Goal: Check status: Check status

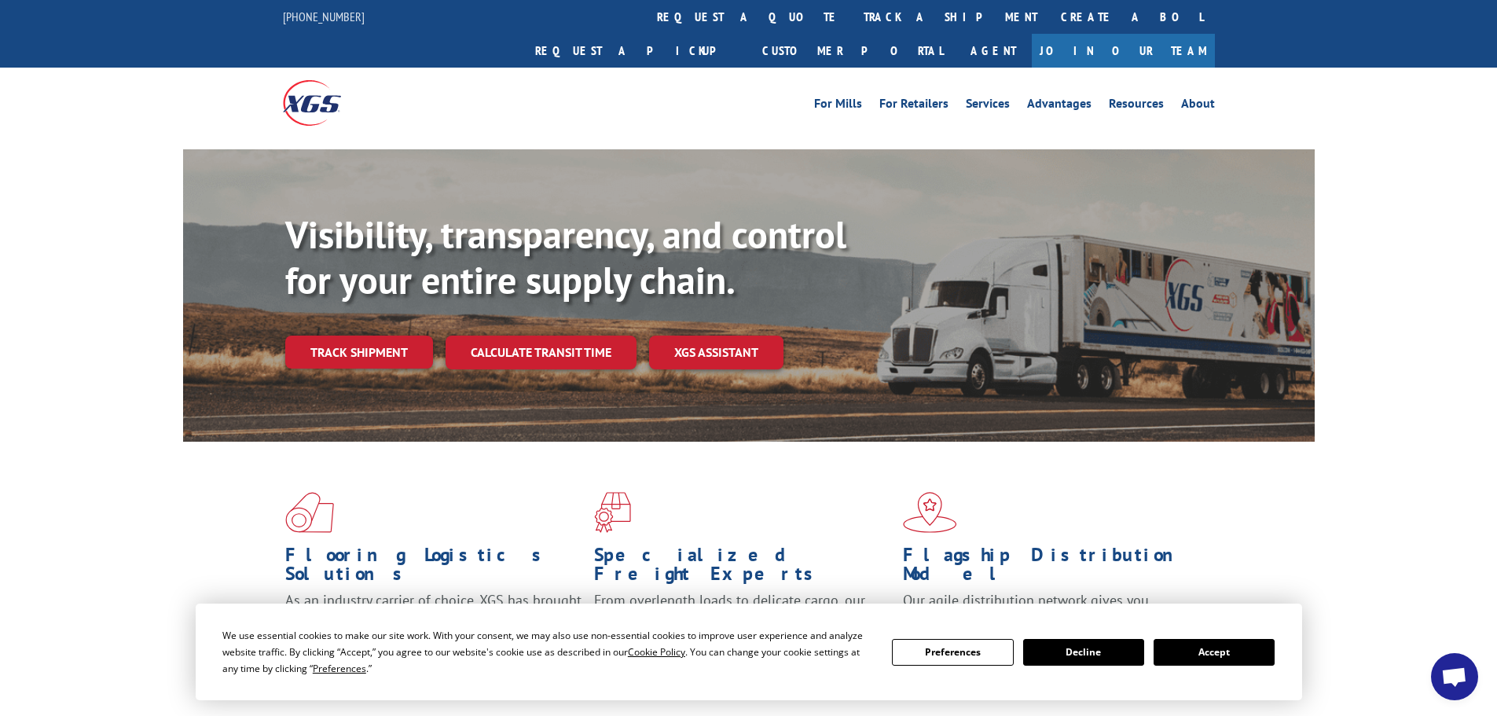
click at [852, 21] on link "track a shipment" at bounding box center [950, 17] width 197 height 34
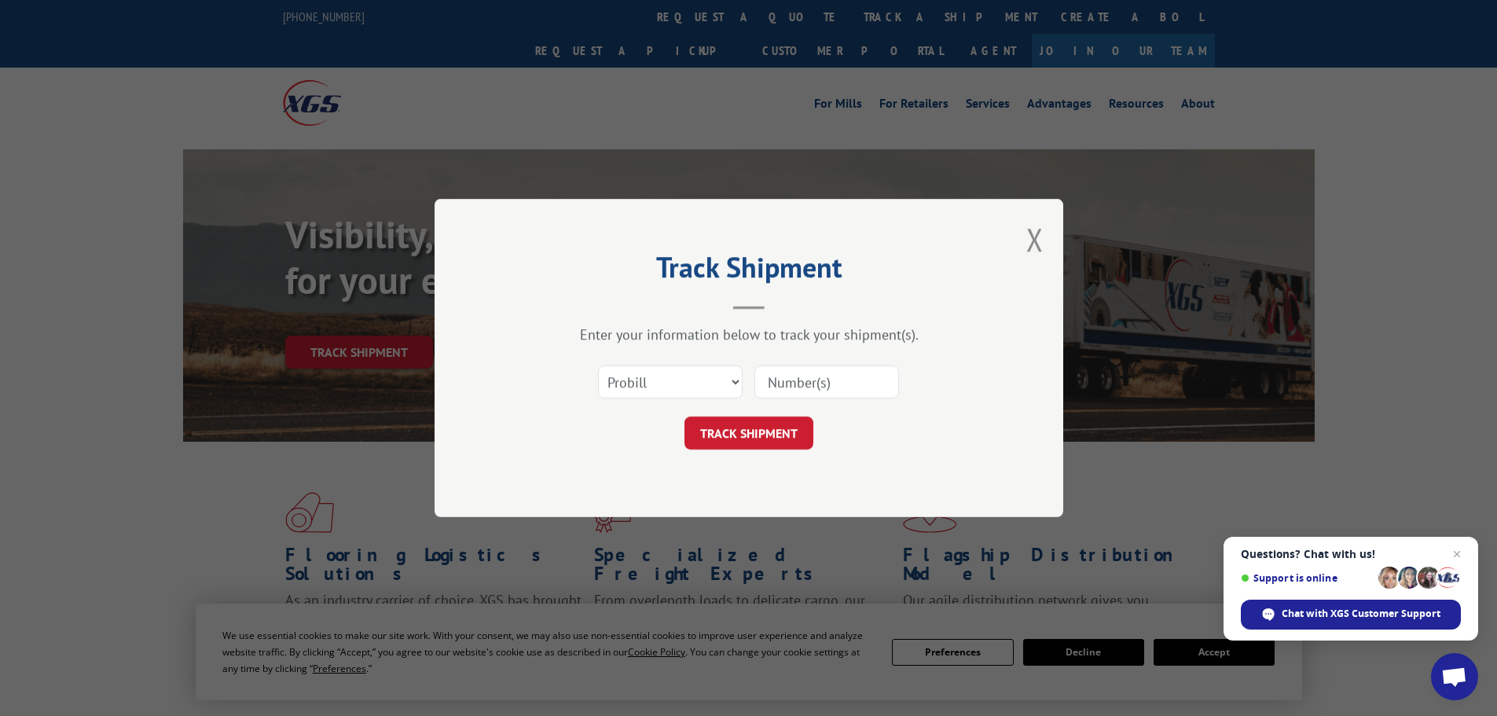
click at [776, 382] on input at bounding box center [826, 381] width 145 height 33
paste input "00889690117009547"
type input "00889690117009547"
click at [729, 379] on select "Select category... Probill BOL PO" at bounding box center [670, 381] width 145 height 33
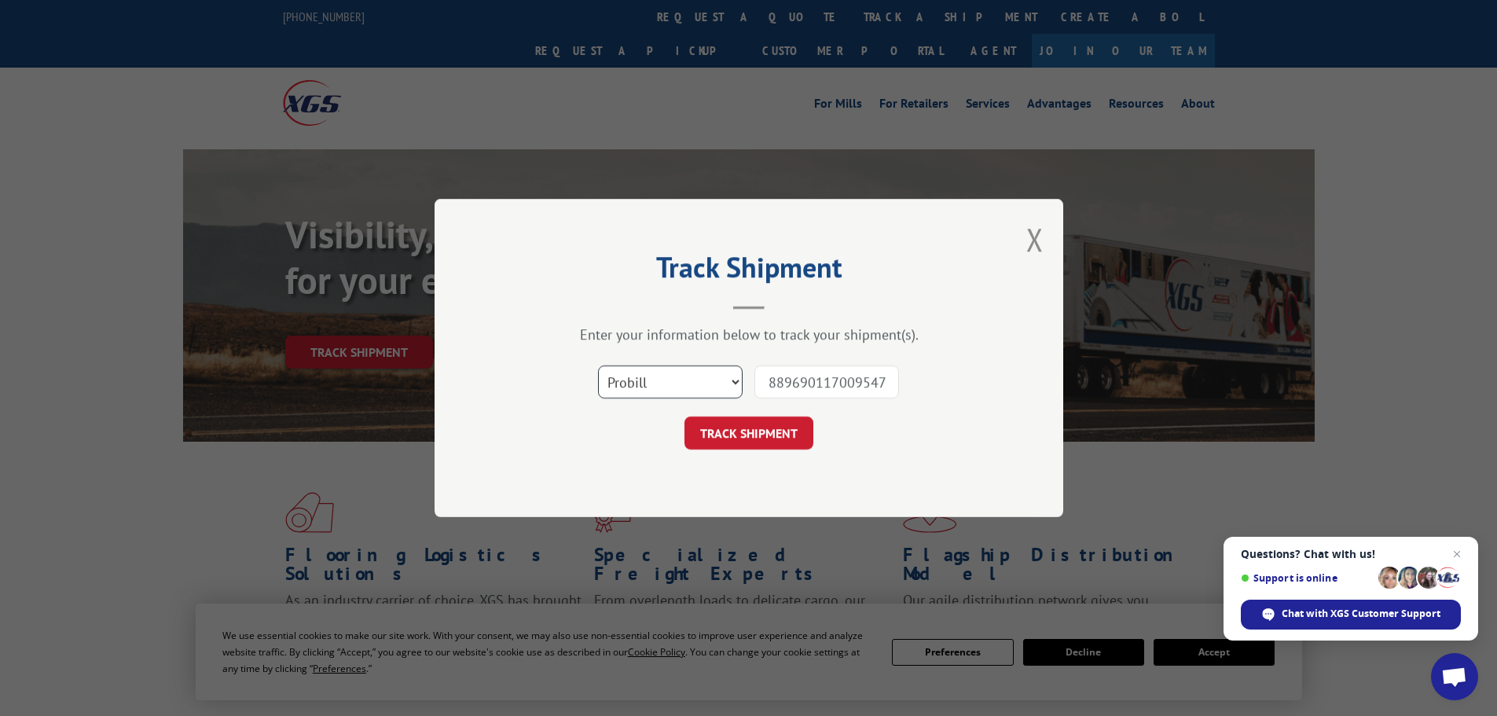
scroll to position [0, 0]
select select "bol"
click at [598, 365] on select "Select category... Probill BOL PO" at bounding box center [670, 381] width 145 height 33
click at [745, 436] on button "TRACK SHIPMENT" at bounding box center [749, 433] width 129 height 33
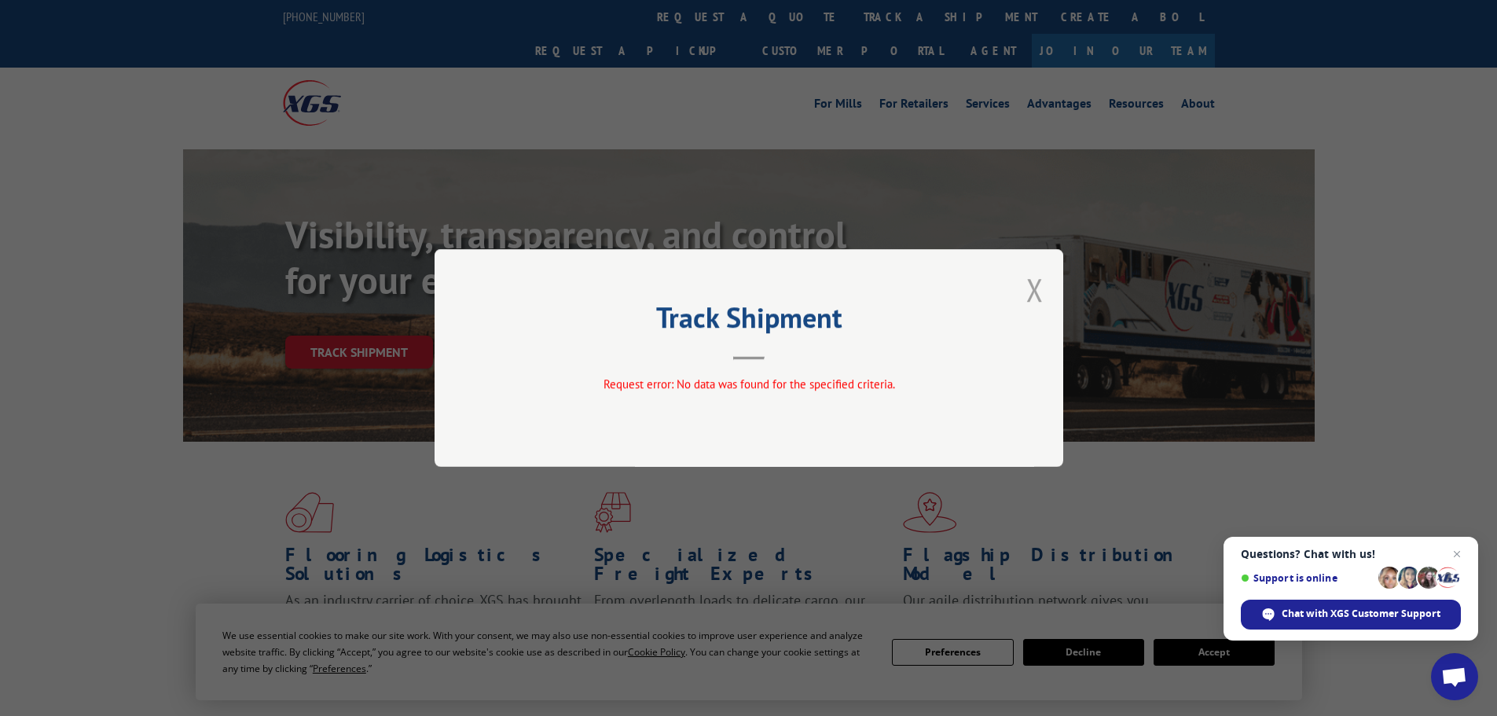
click at [1033, 292] on button "Close modal" at bounding box center [1034, 290] width 17 height 42
